Goal: Task Accomplishment & Management: Manage account settings

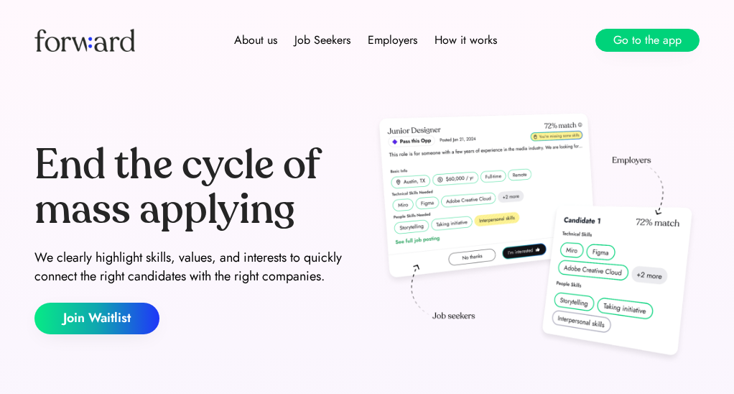
click at [615, 41] on button "Go to the app" at bounding box center [648, 40] width 104 height 23
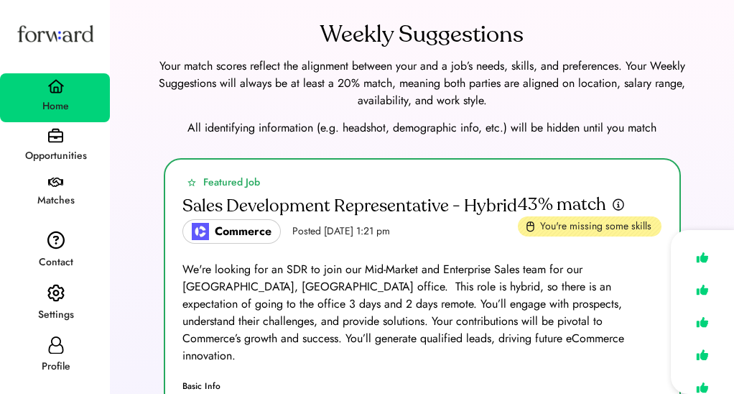
click at [58, 354] on div "Profile" at bounding box center [55, 367] width 108 height 26
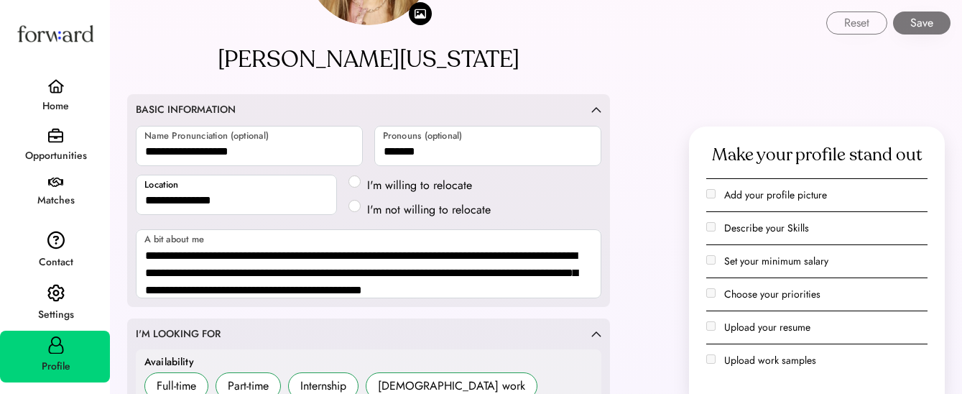
scroll to position [96, 0]
